Goal: Use online tool/utility: Use online tool/utility

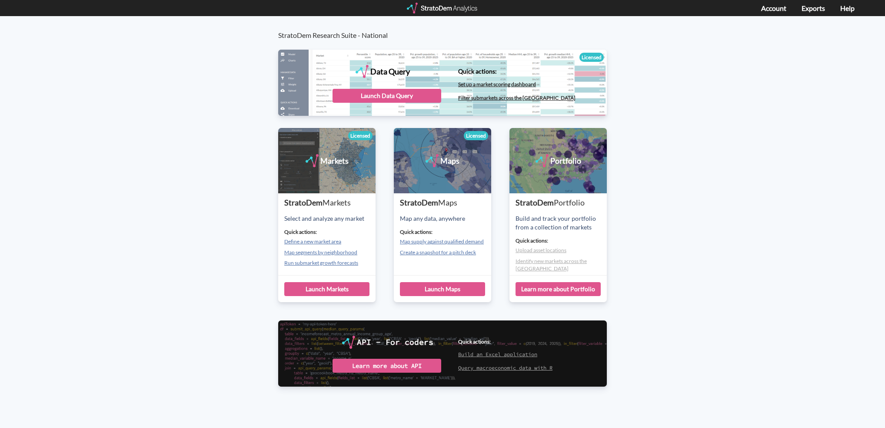
click at [381, 104] on div "Data Query" at bounding box center [442, 82] width 329 height 65
click at [384, 99] on div "Launch Data Query" at bounding box center [387, 96] width 109 height 14
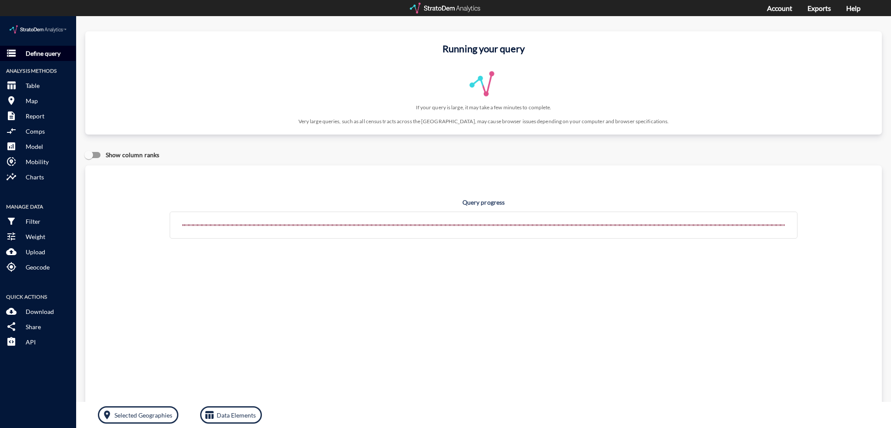
click button "storage Define query"
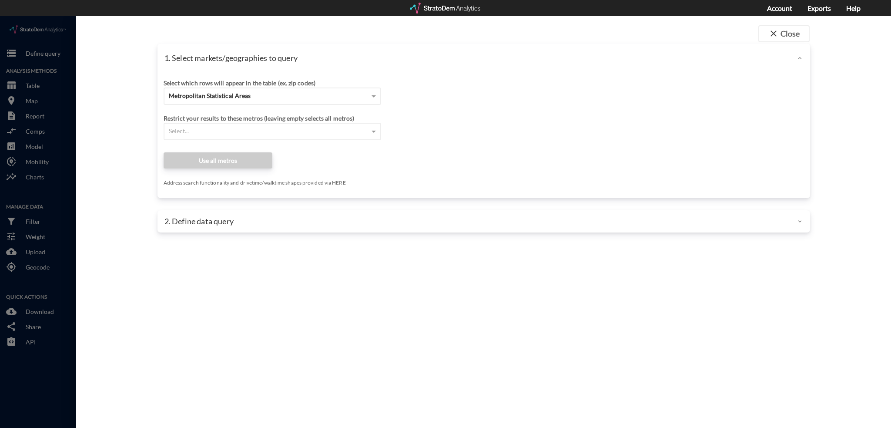
scroll to position [2, 0]
click div "Metropolitan Statistical Areas"
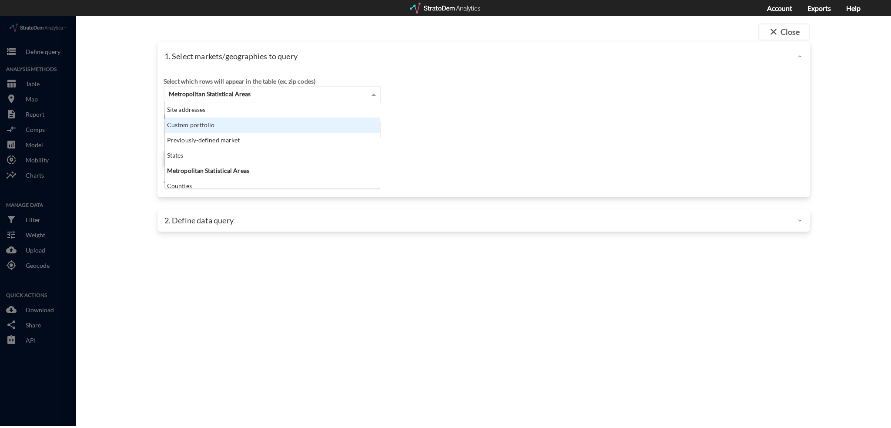
scroll to position [79, 210]
drag, startPoint x: 224, startPoint y: 104, endPoint x: 228, endPoint y: 97, distance: 8.8
click div "Site addresses Custom portfolio Previously-defined market States Metropolitan S…"
click div "Site addresses"
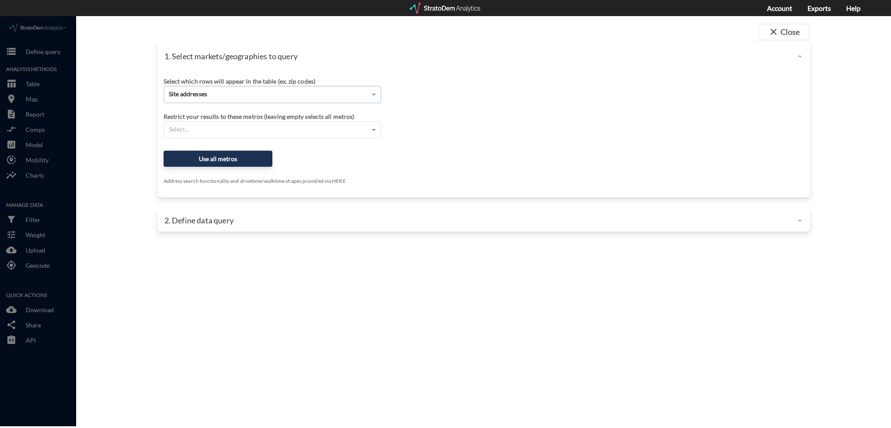
click div "Select query method using selected site Aggregate census tracts into single mar…"
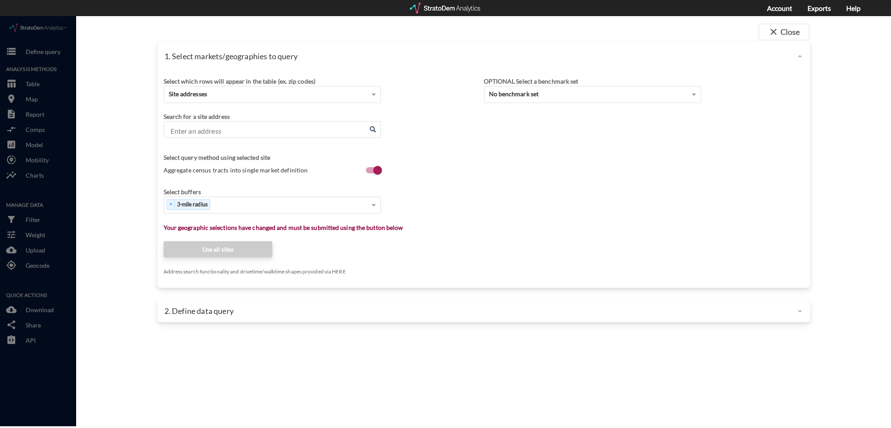
click input "Enter an address"
click div "× 3-mile radius"
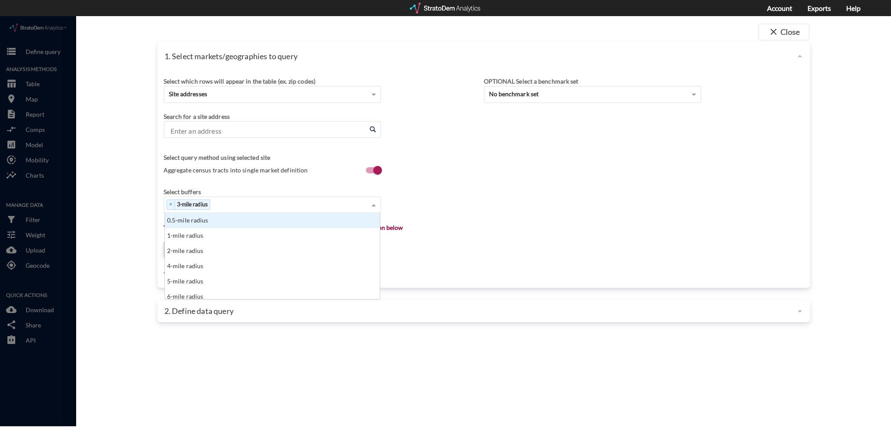
click div "0.5-mile radius"
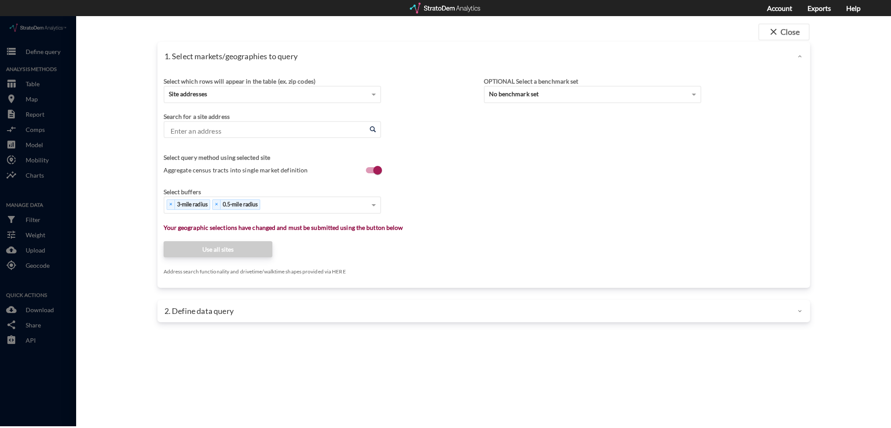
click div "1. Select markets/geographies to query Select which rows will appear in the tab…"
